Goal: Transaction & Acquisition: Purchase product/service

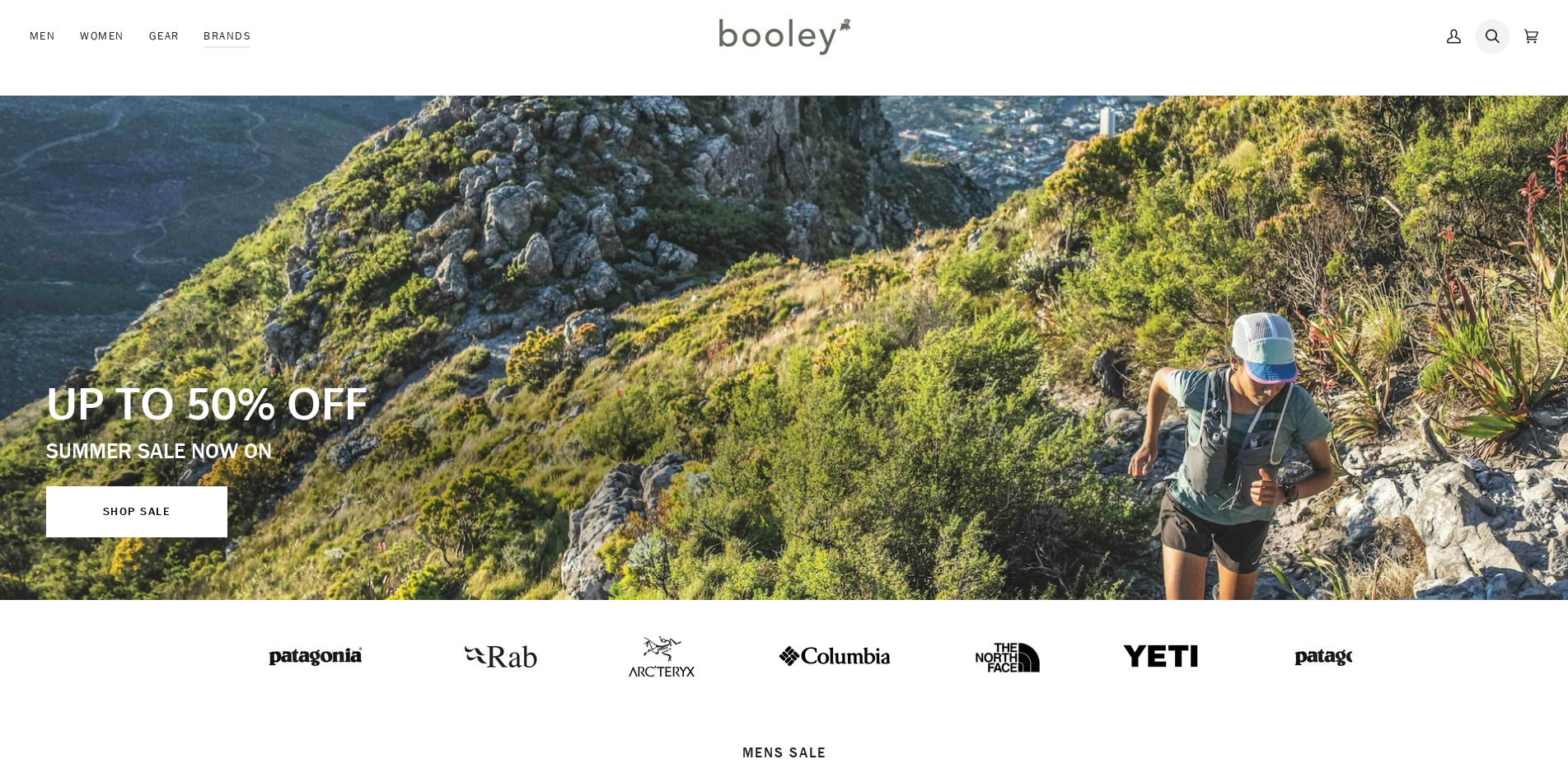
click at [1489, 31] on icon at bounding box center [1492, 36] width 14 height 25
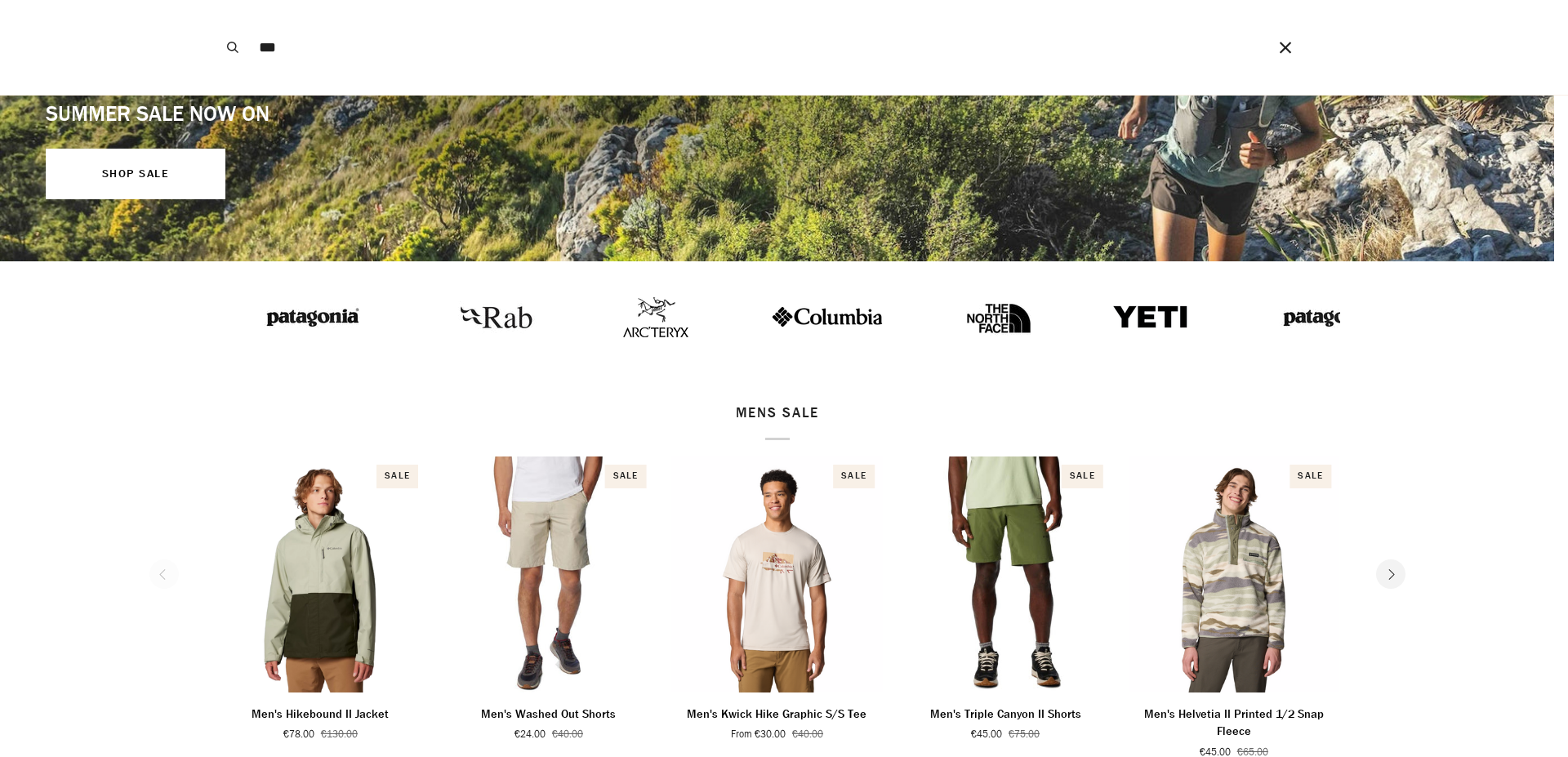
type input "***"
click at [215, 0] on button "Search" at bounding box center [232, 47] width 36 height 95
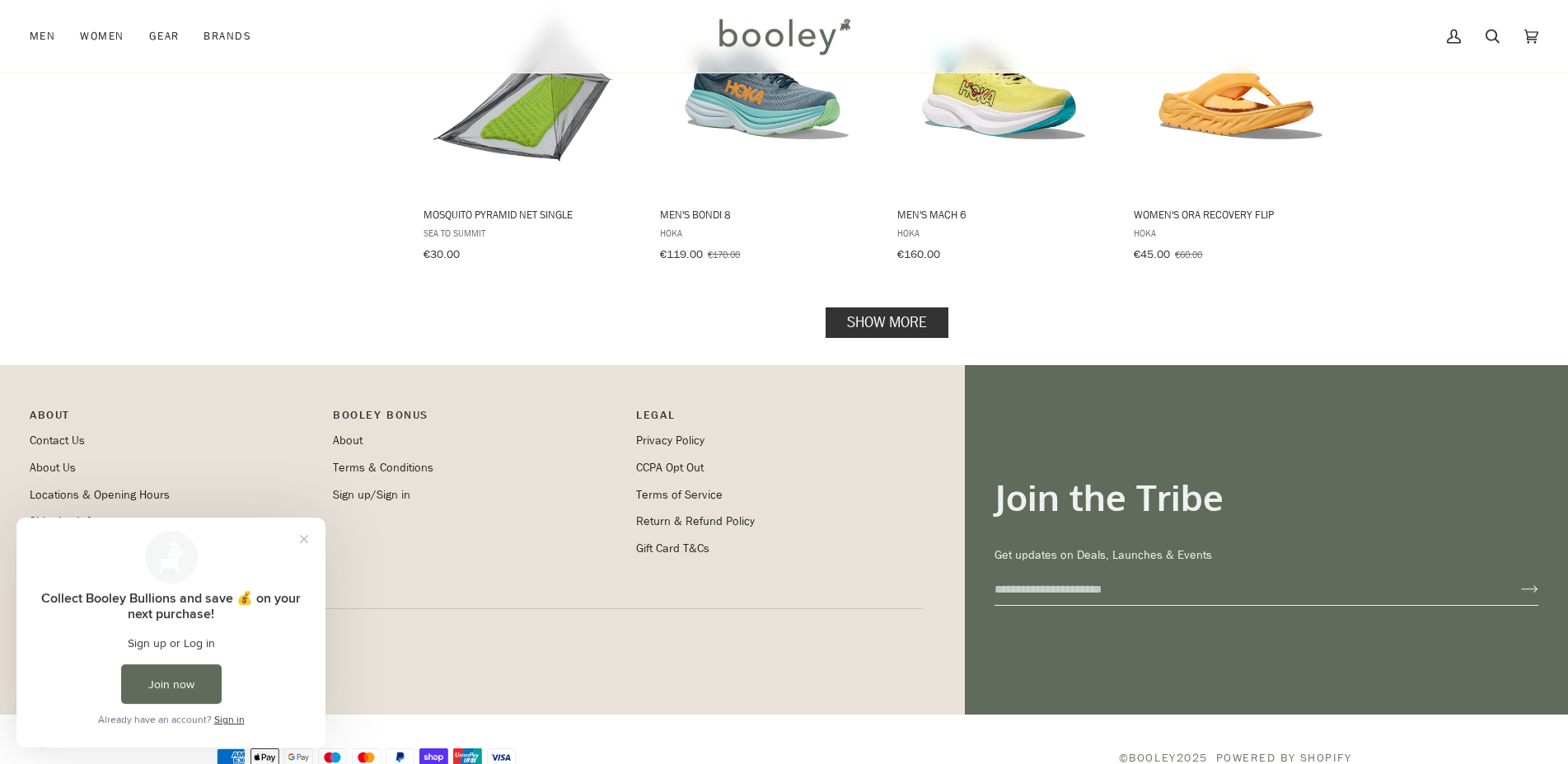
scroll to position [1757, 0]
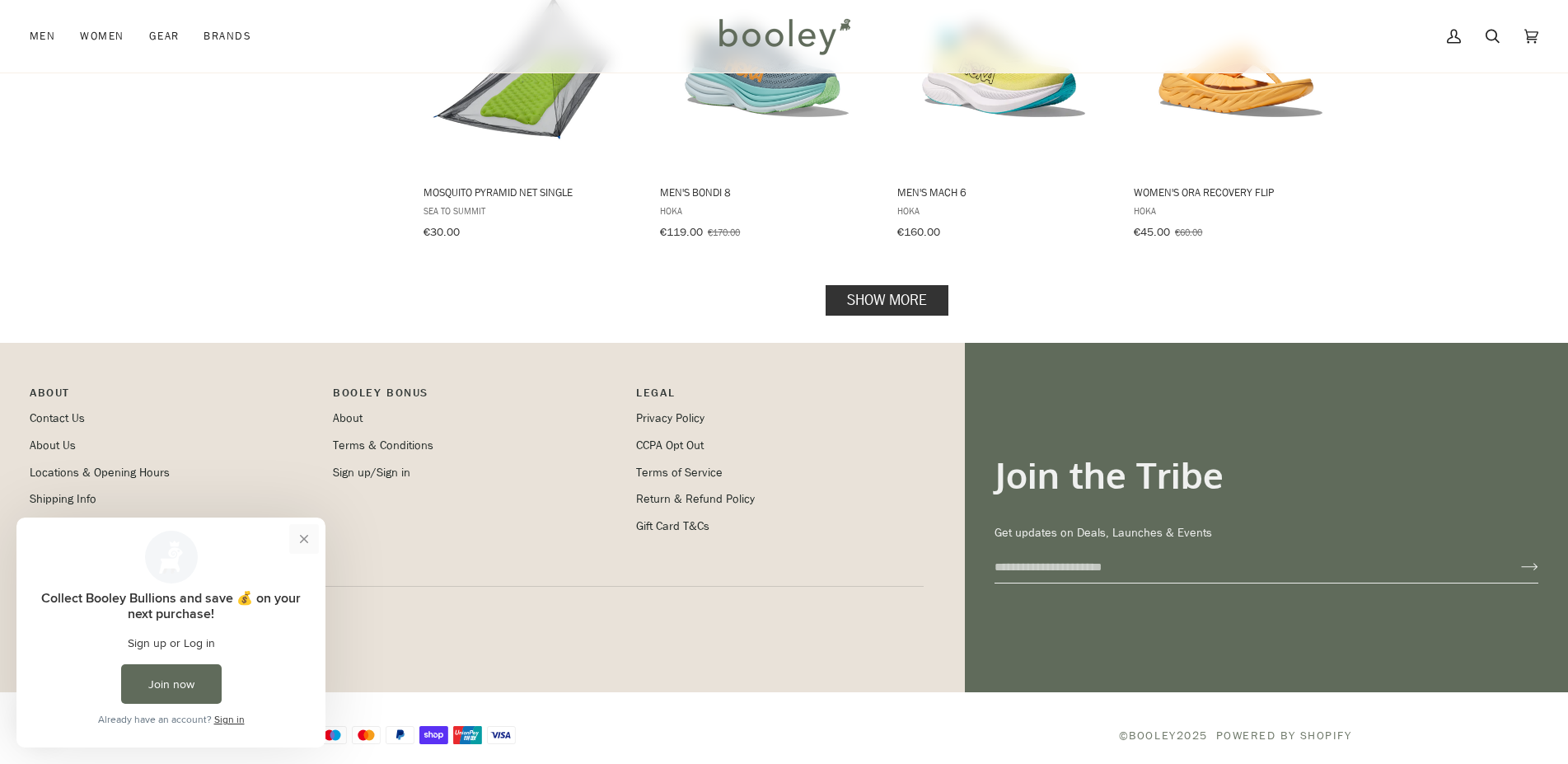
click at [294, 536] on button "Close prompt" at bounding box center [304, 539] width 30 height 30
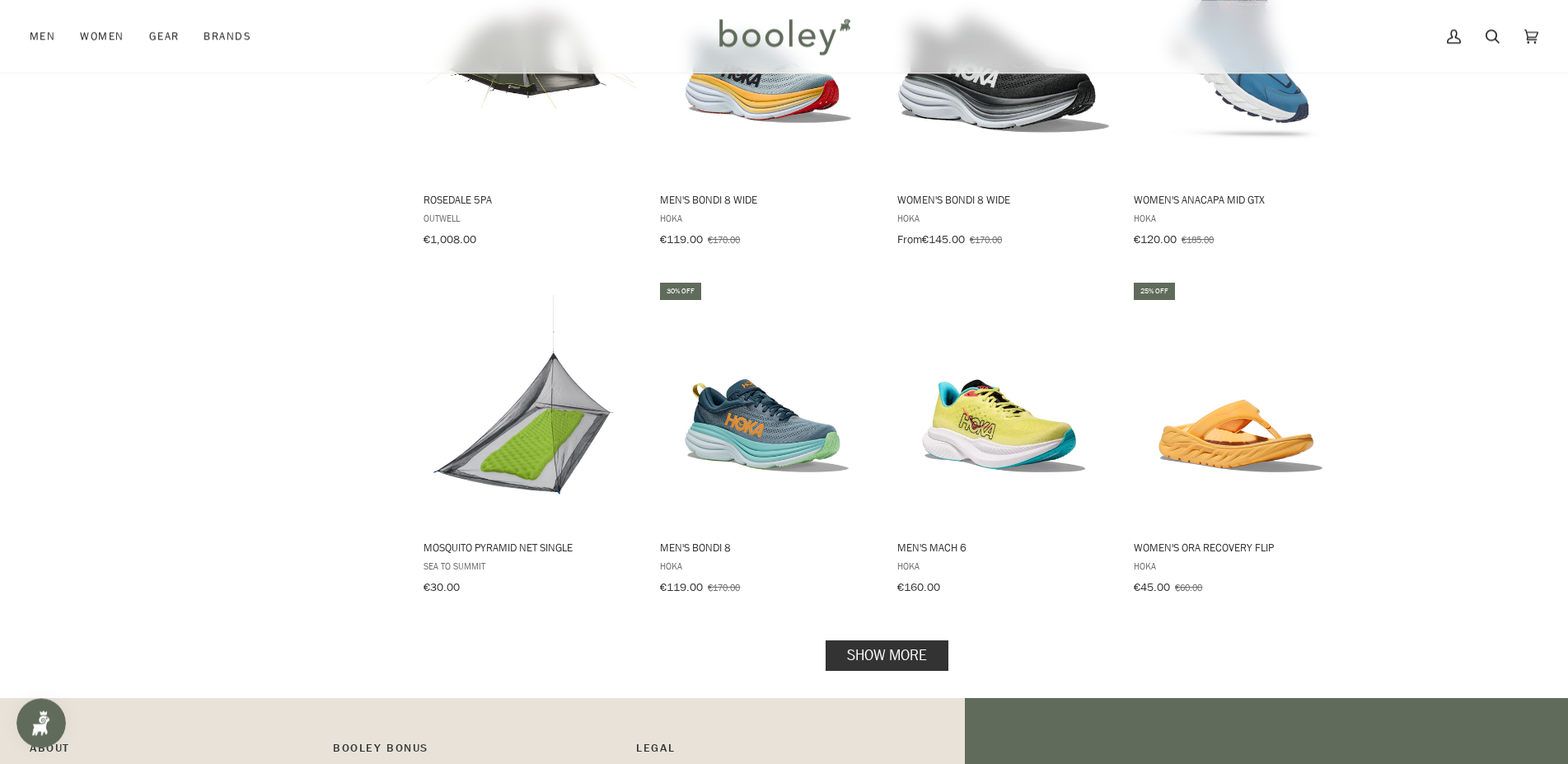
scroll to position [1673, 0]
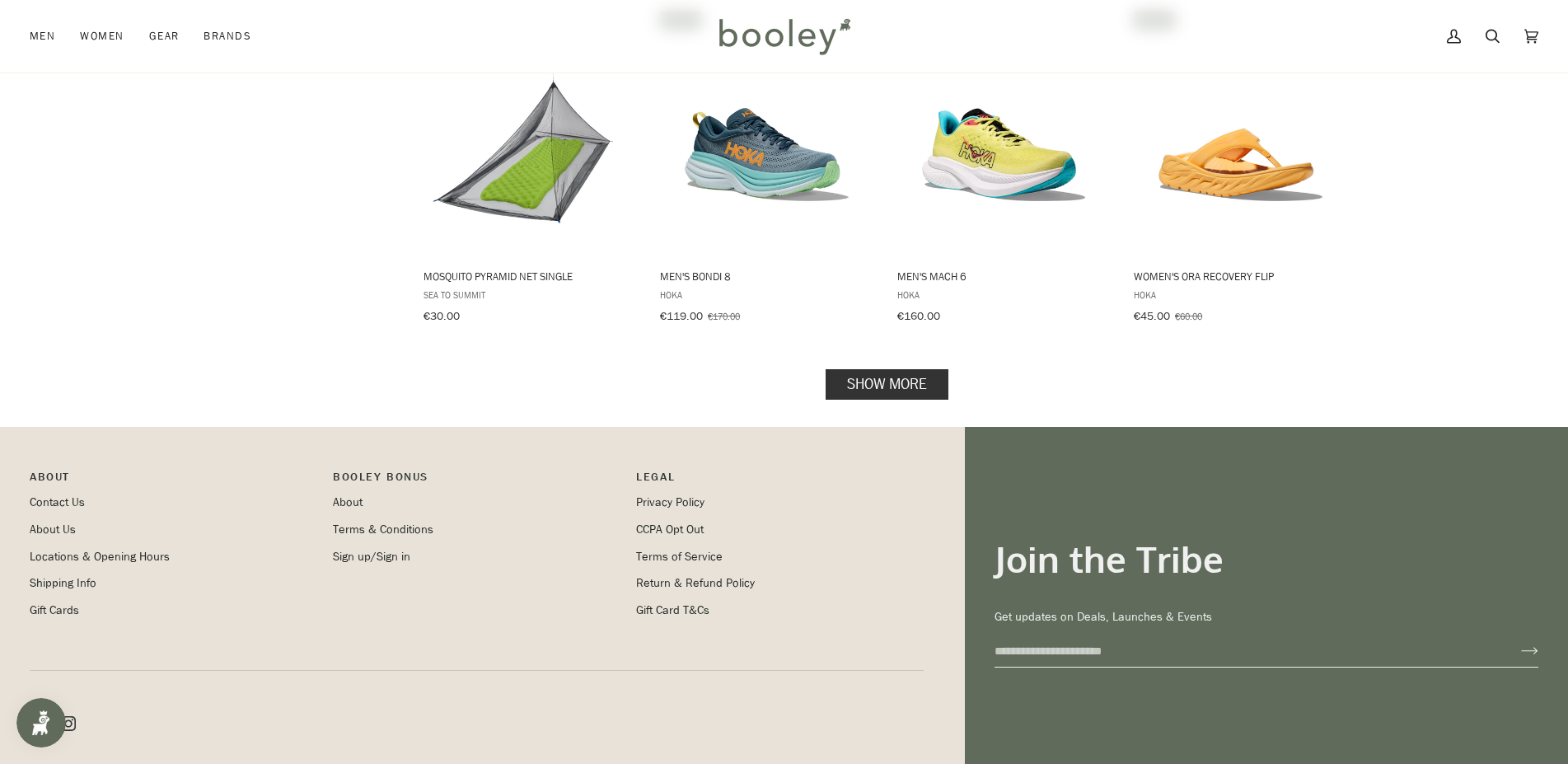
click at [864, 371] on link "Show more" at bounding box center [886, 383] width 123 height 31
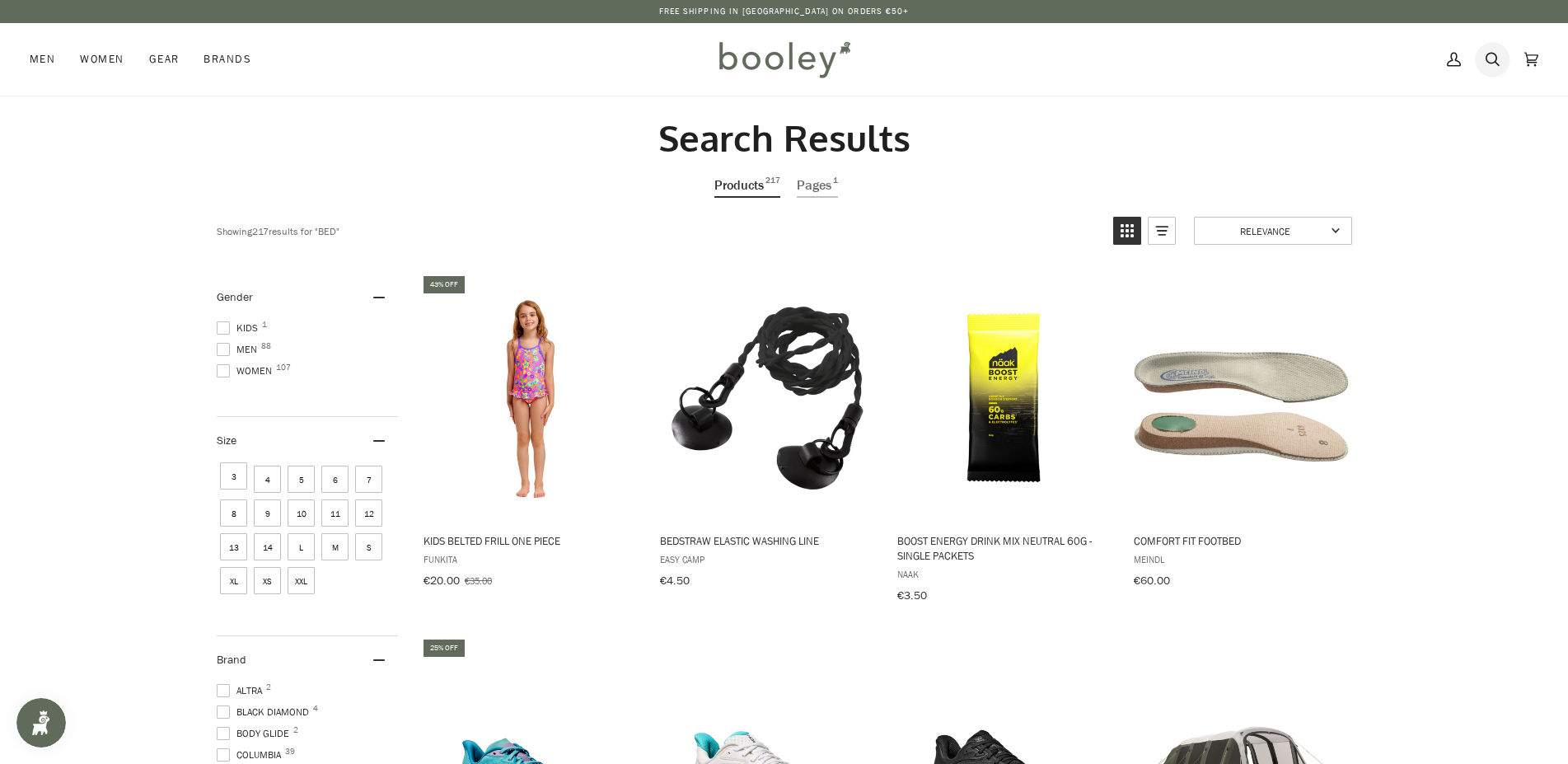
click at [1493, 59] on icon at bounding box center [1492, 59] width 14 height 25
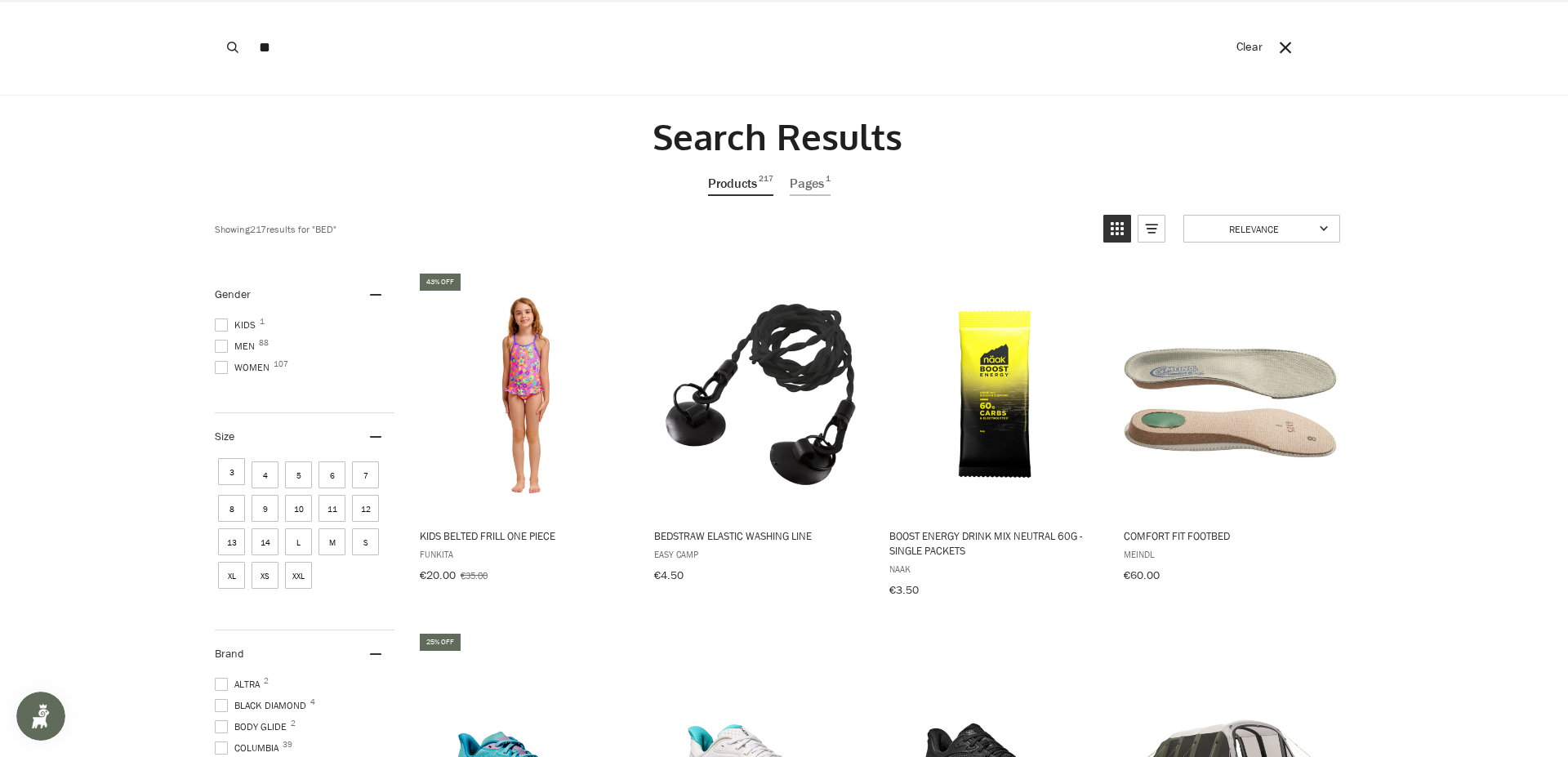
type input "*"
type input "********"
click at [215, 0] on button "Search" at bounding box center [232, 47] width 36 height 95
click at [222, 40] on button "Search" at bounding box center [232, 47] width 36 height 95
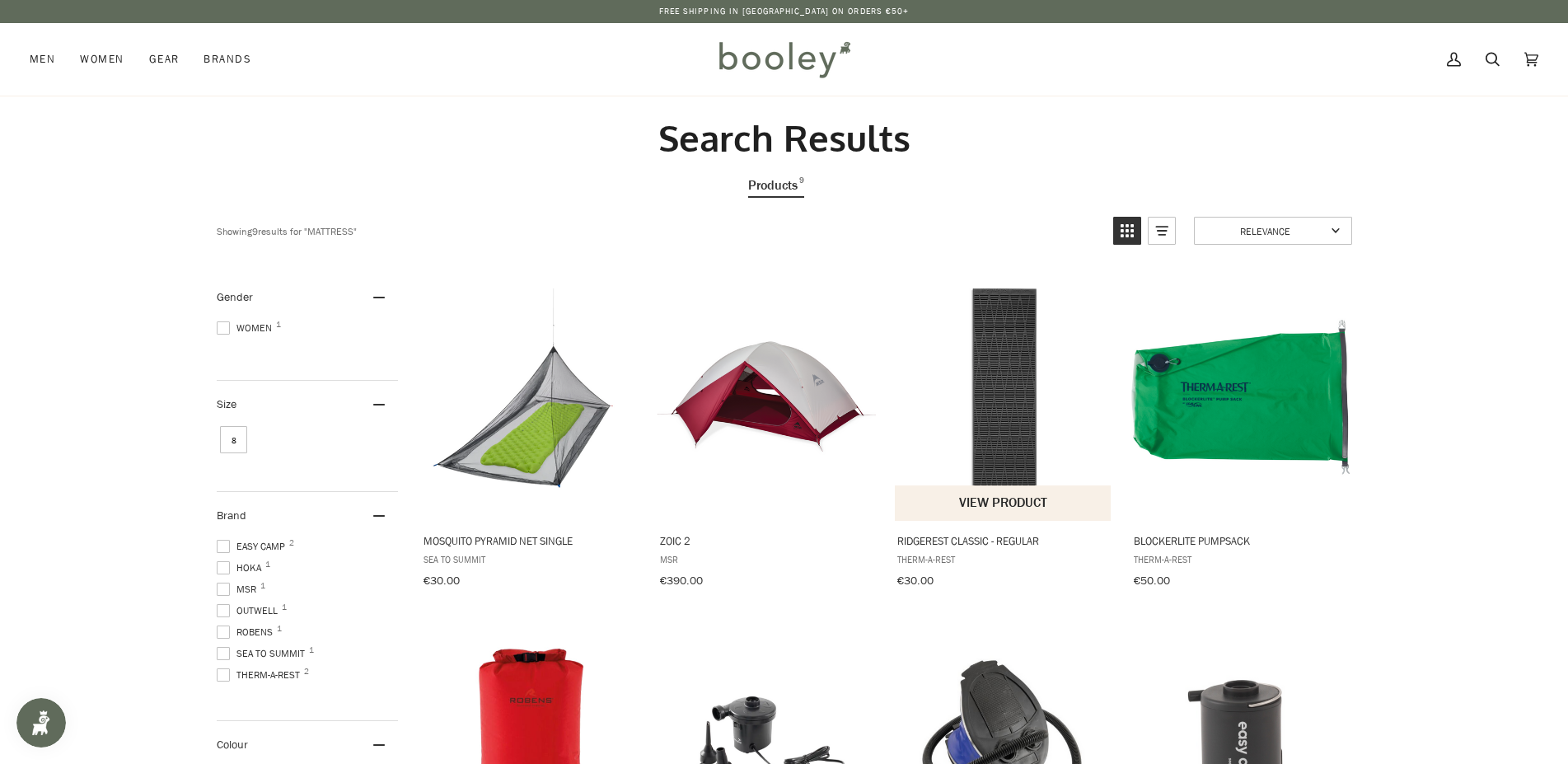
click at [998, 348] on img "RidgeRest Classic - Regular" at bounding box center [1003, 396] width 219 height 219
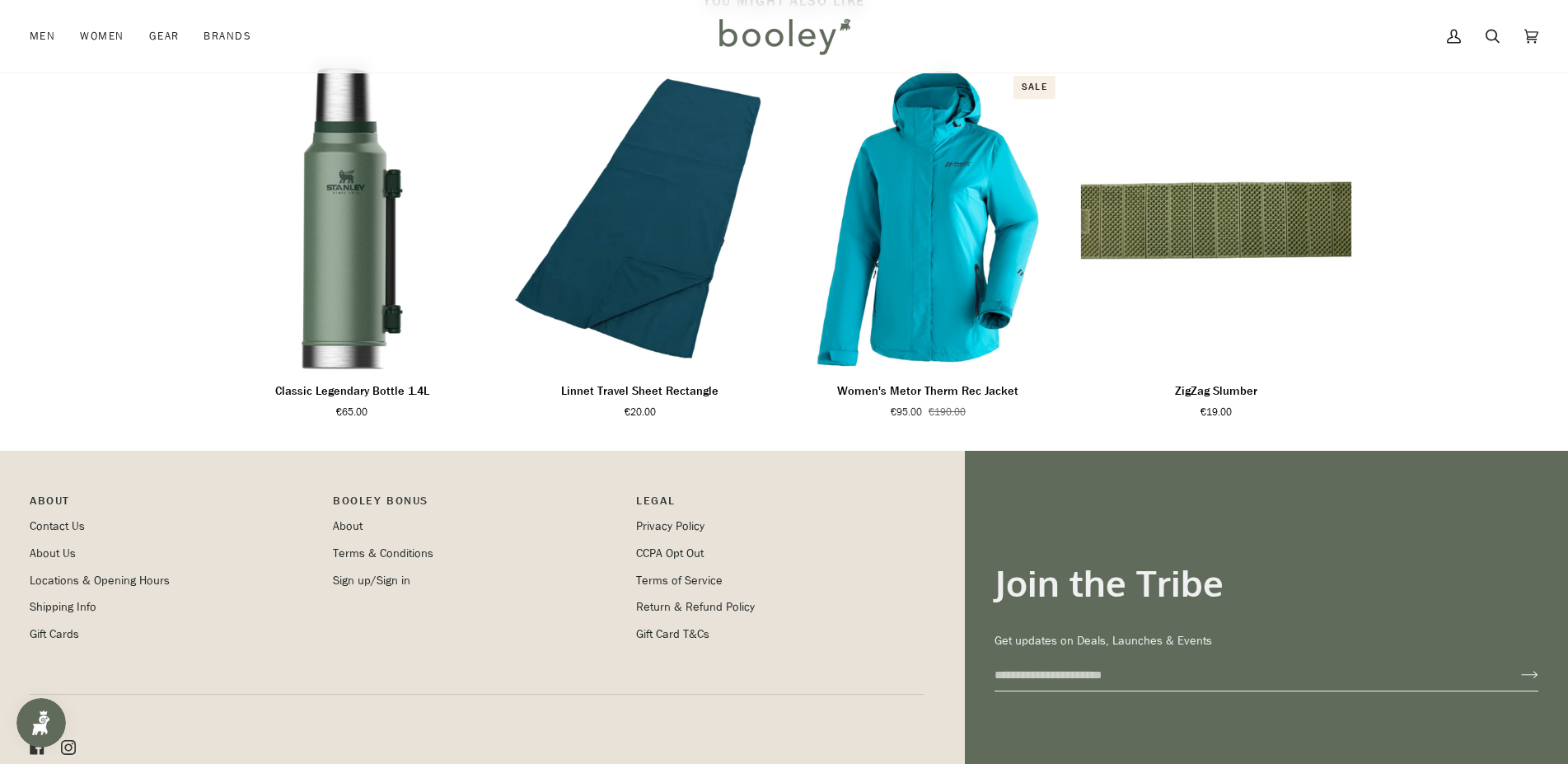
scroll to position [757, 0]
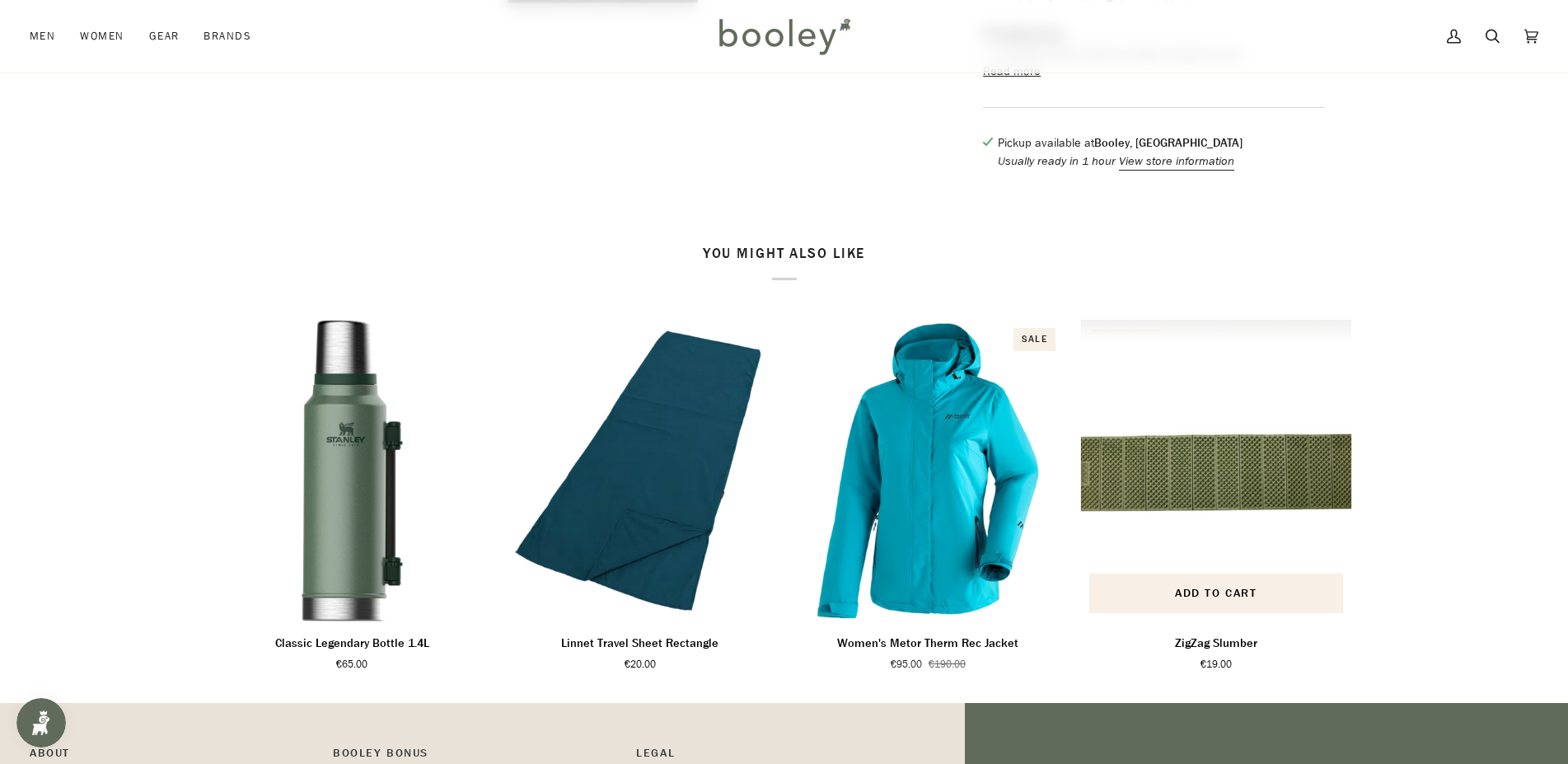
click at [1249, 509] on img "ZigZag Slumber" at bounding box center [1216, 470] width 271 height 302
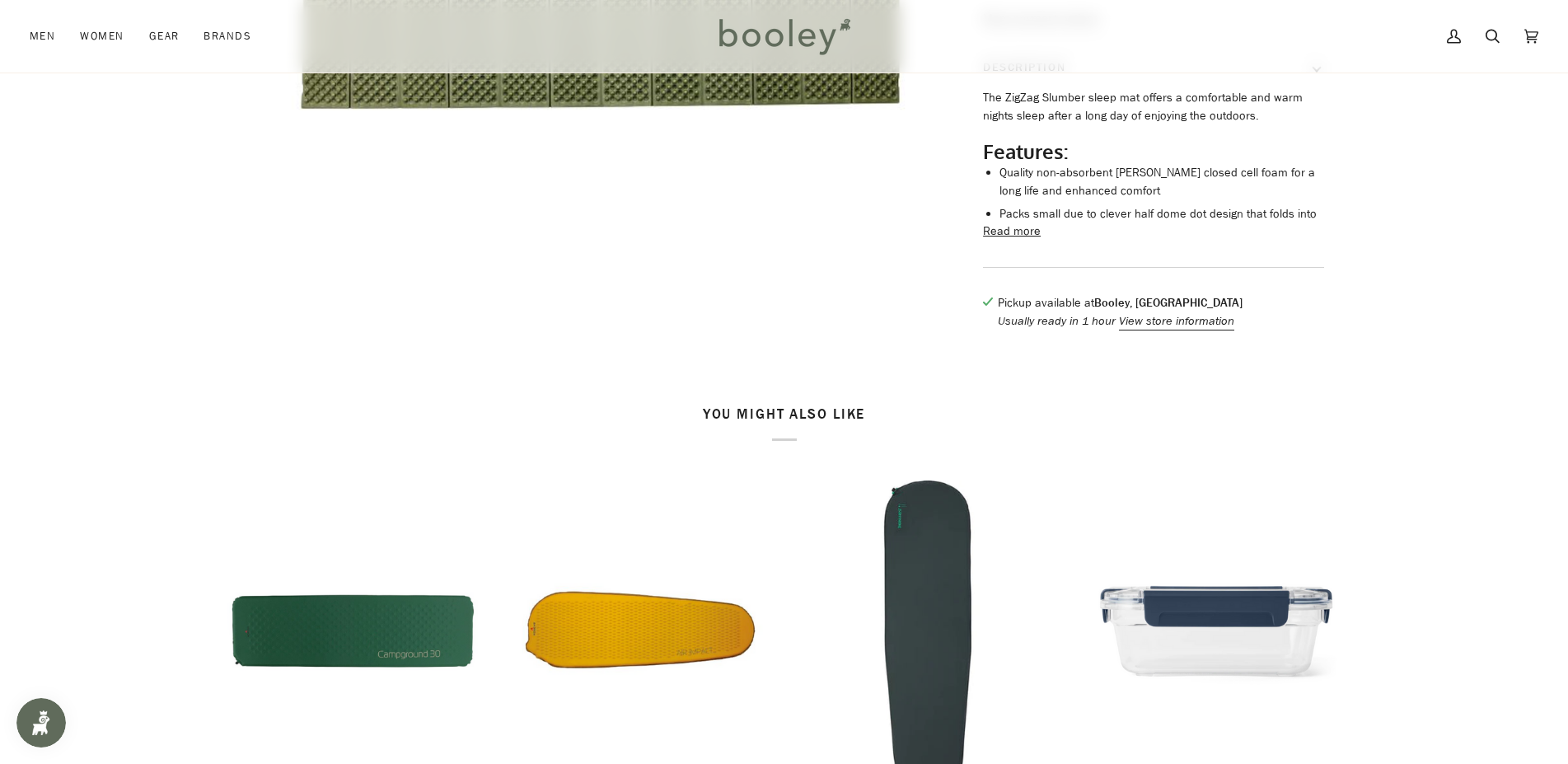
scroll to position [588, 0]
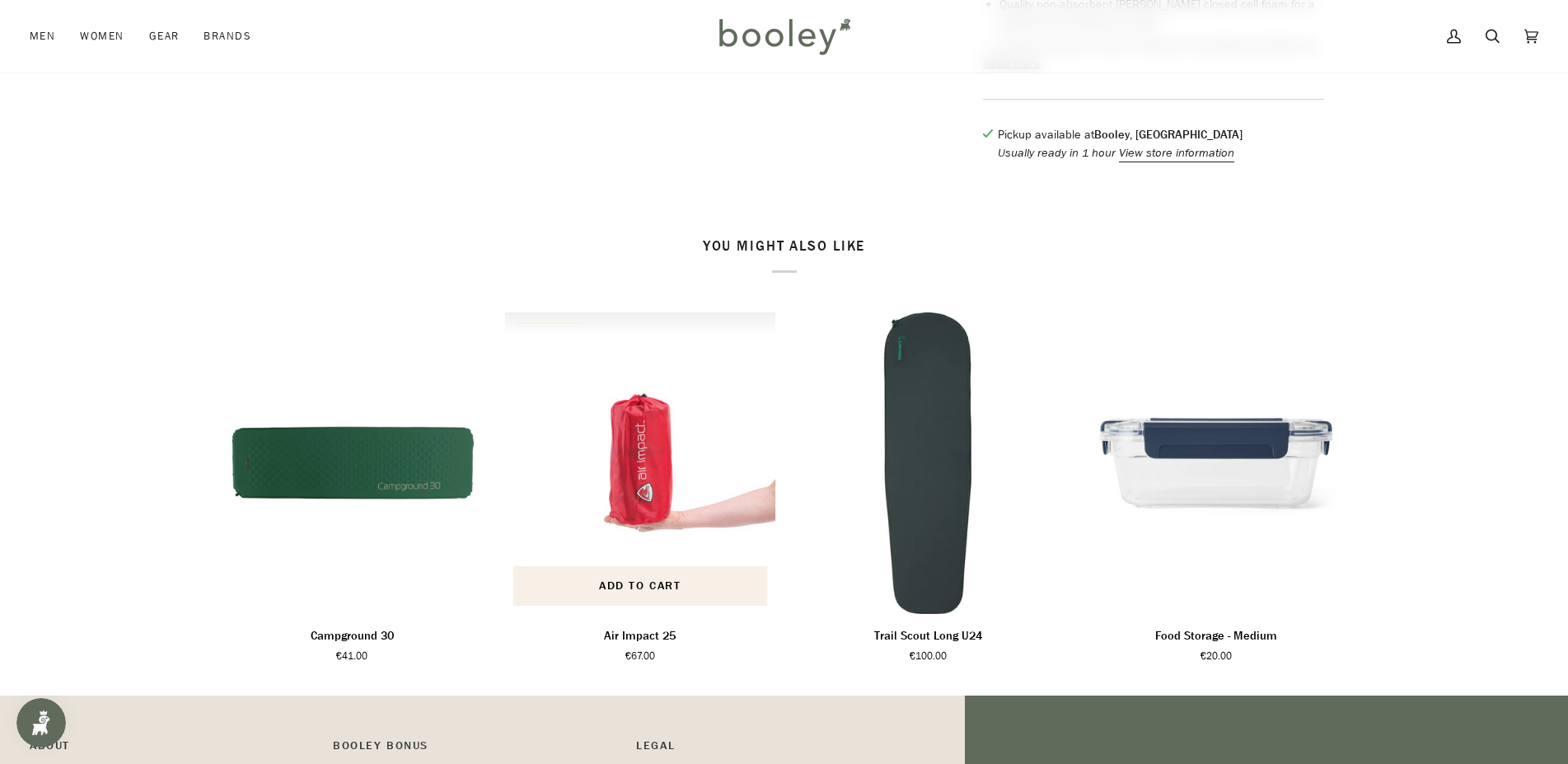
click at [620, 504] on img "Air Impact 25" at bounding box center [640, 463] width 271 height 302
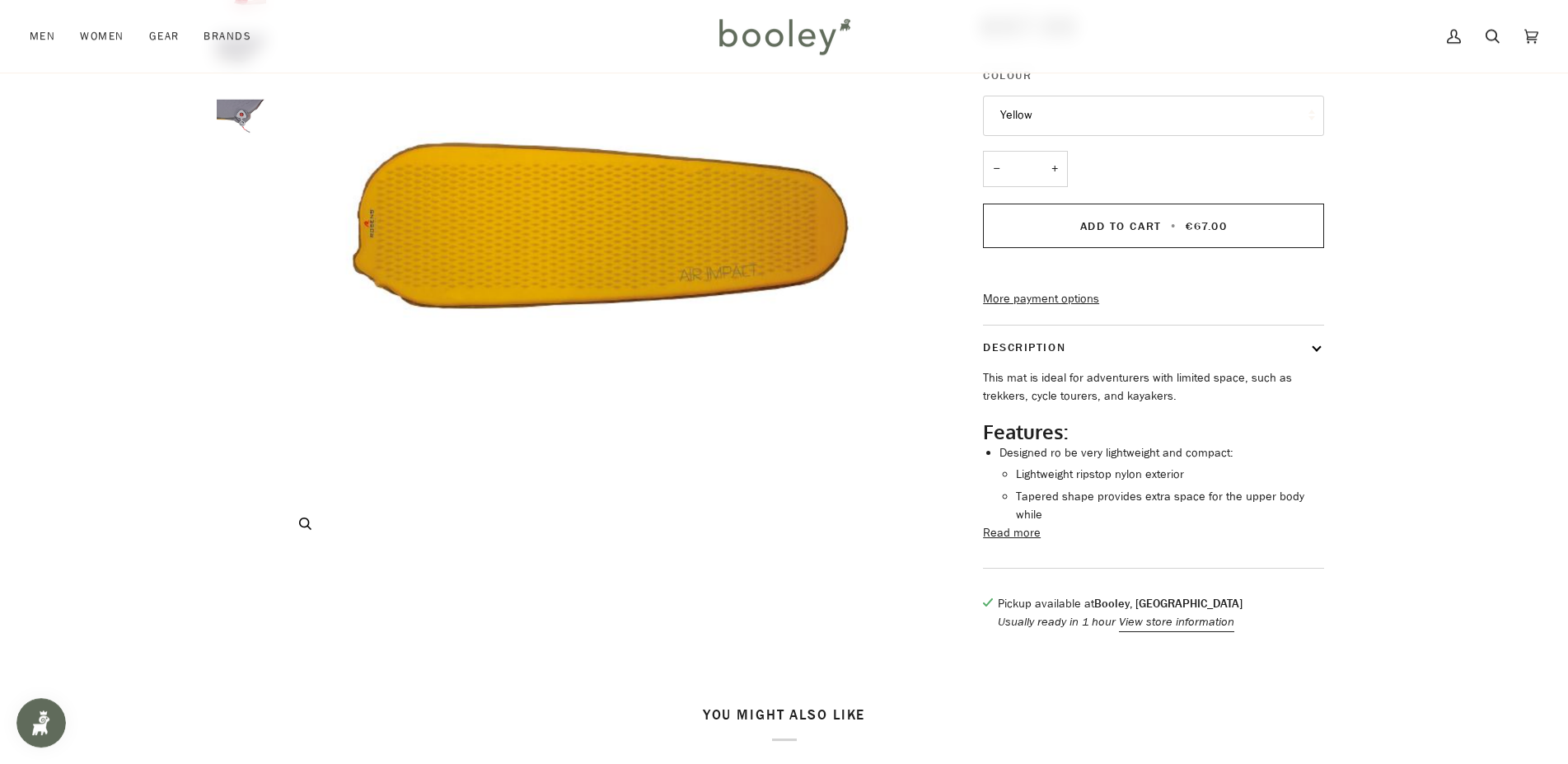
scroll to position [588, 0]
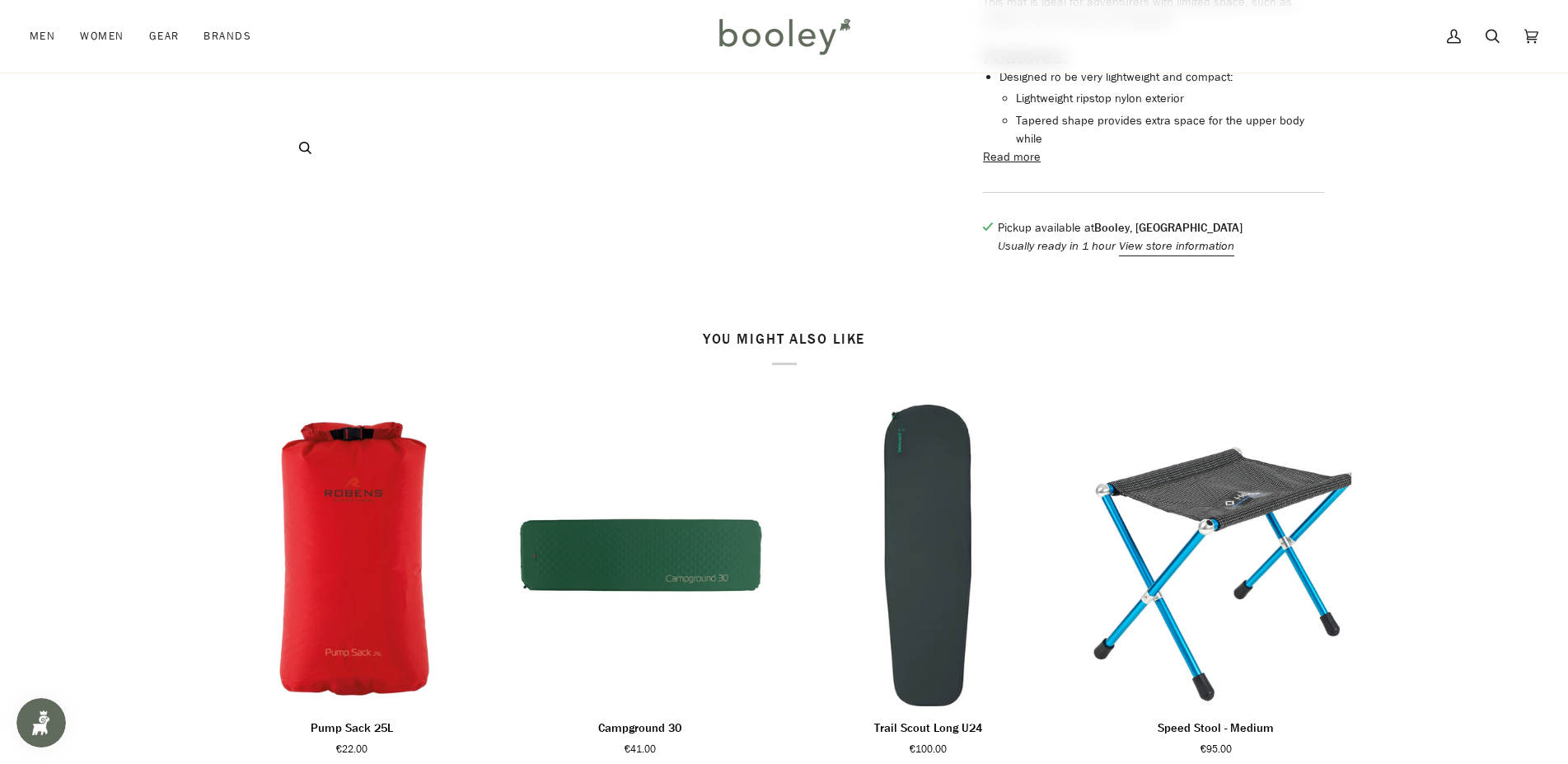
click at [597, 541] on img "Campground 30" at bounding box center [640, 555] width 271 height 302
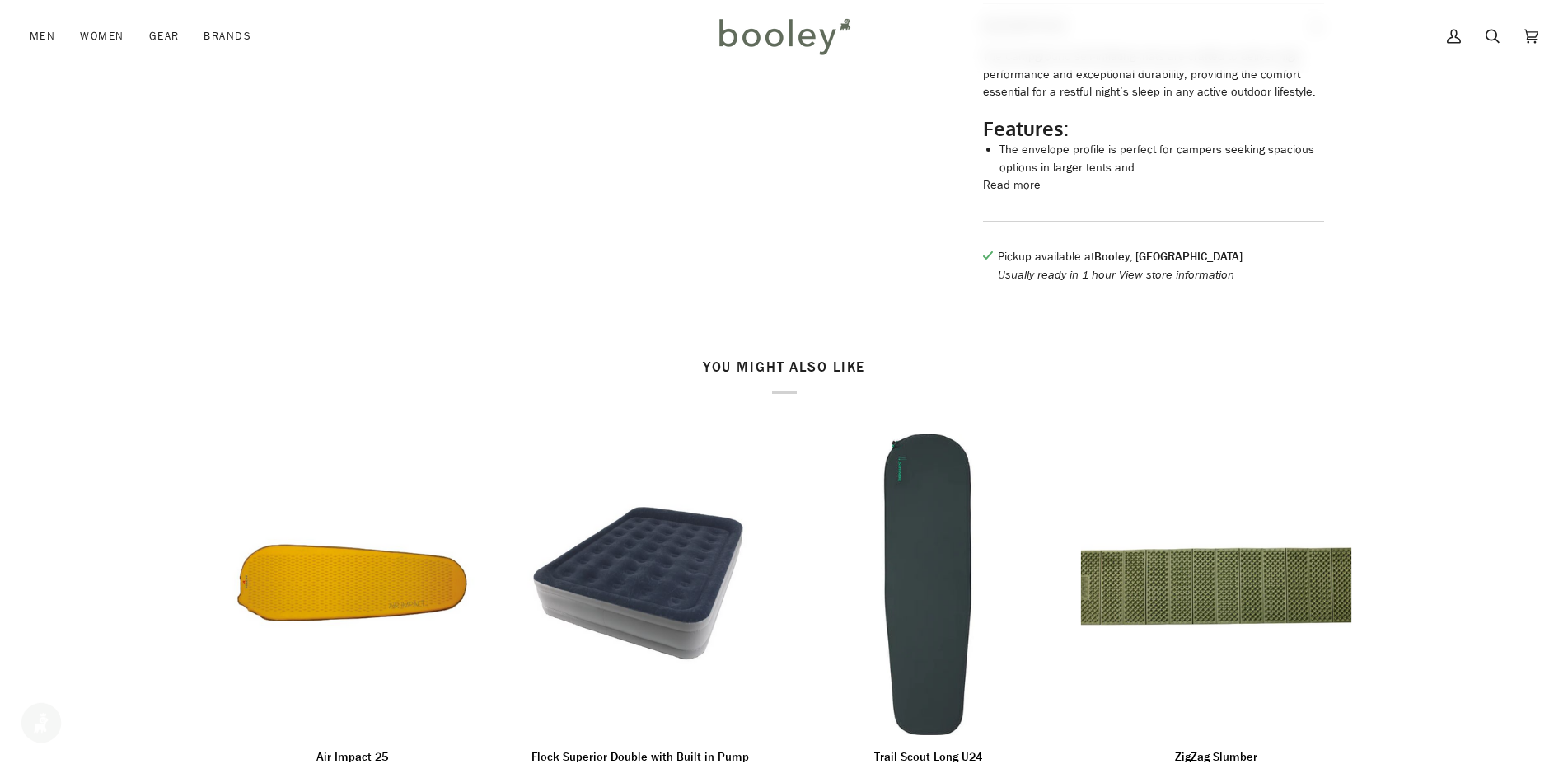
scroll to position [841, 0]
